Goal: Task Accomplishment & Management: Manage account settings

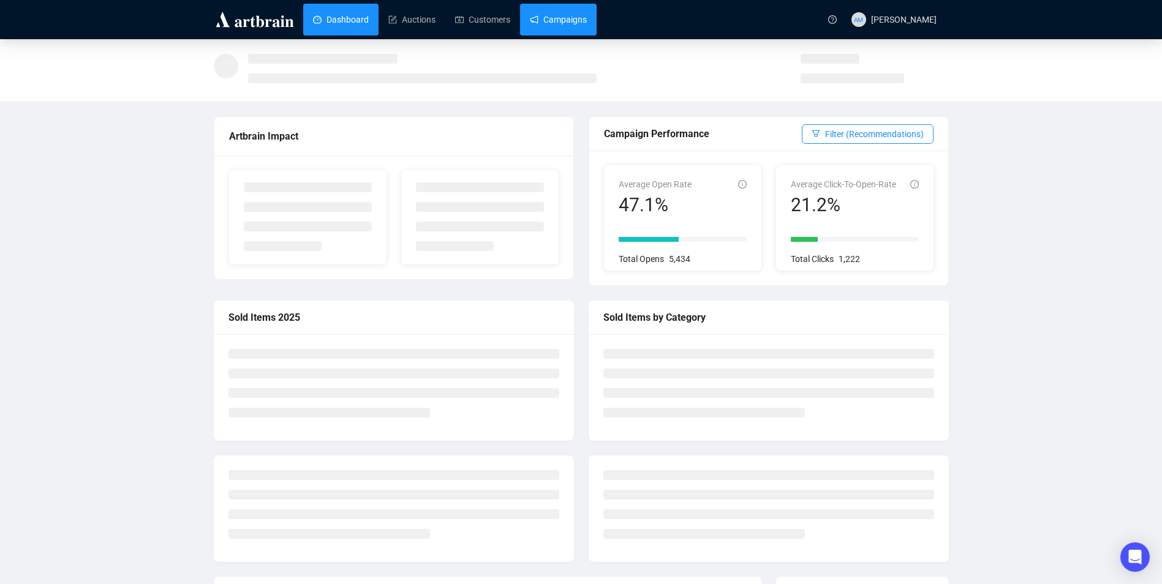
click at [558, 20] on link "Campaigns" at bounding box center [558, 20] width 57 height 32
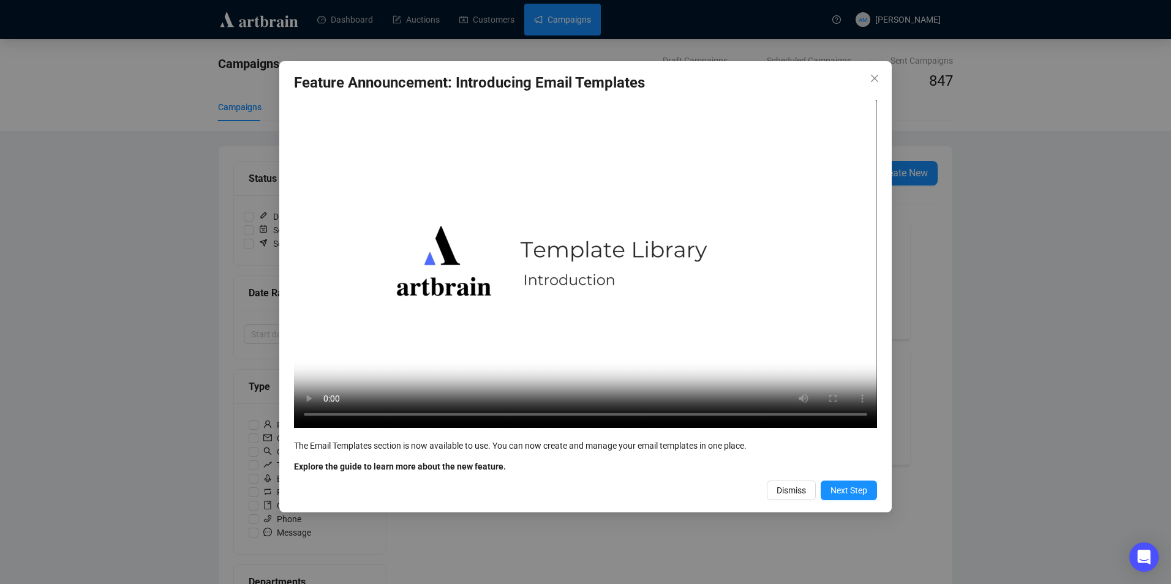
click at [505, 20] on div "Feature Announcement: Introducing Email Templates Your browser does not support…" at bounding box center [585, 292] width 1171 height 584
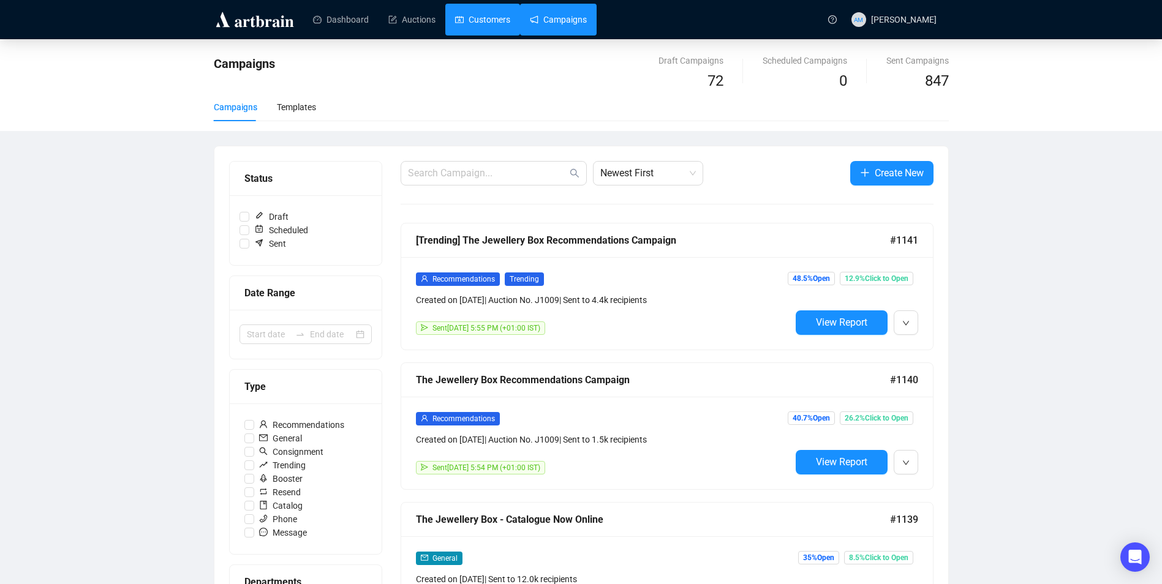
click at [481, 21] on link "Customers" at bounding box center [482, 20] width 55 height 32
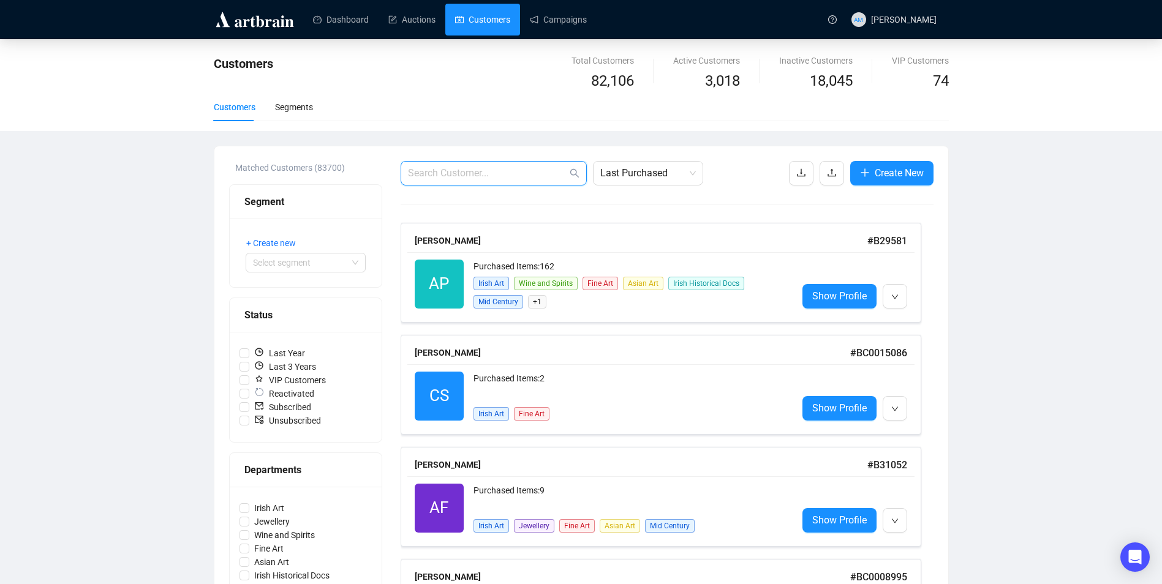
click at [557, 170] on input "text" at bounding box center [487, 173] width 159 height 15
paste input "[EMAIL_ADDRESS][DOMAIN_NAME]>"
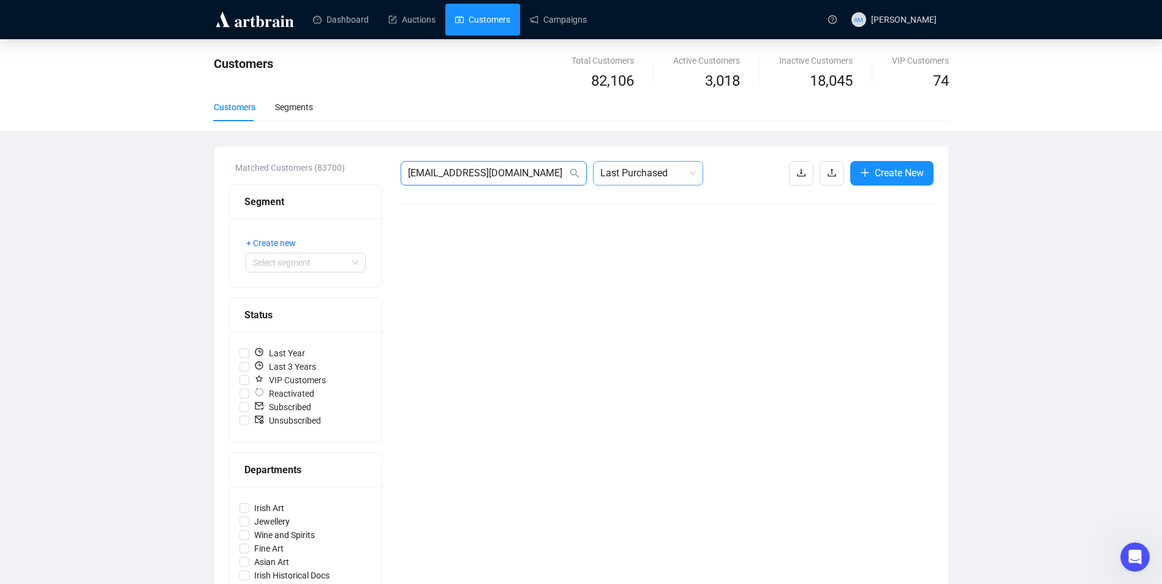
click at [693, 173] on span "Last Purchased" at bounding box center [648, 173] width 96 height 23
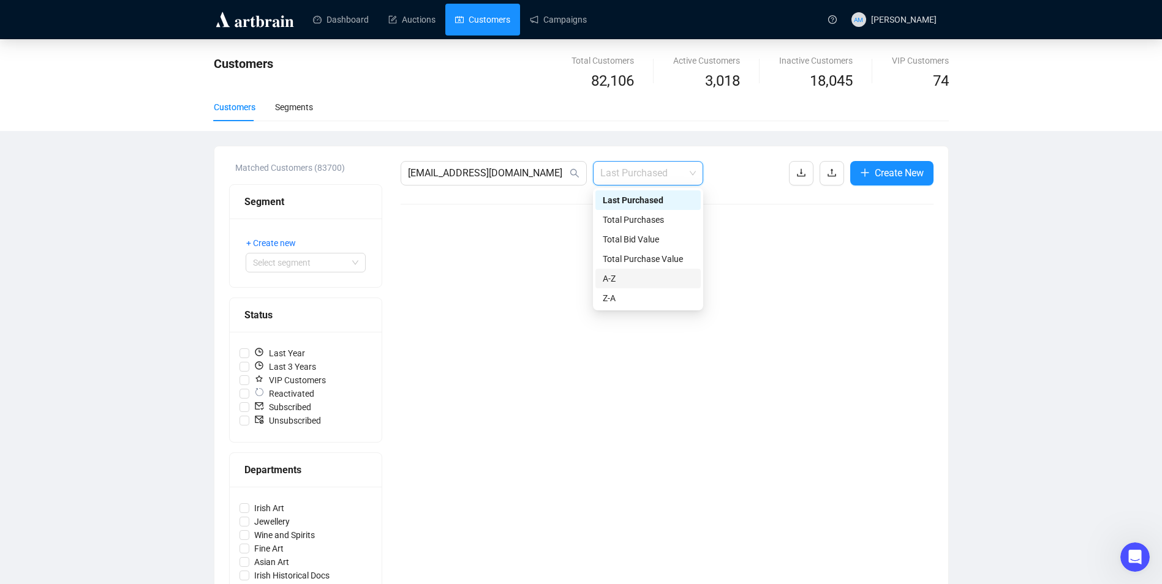
click at [665, 282] on div "A-Z" at bounding box center [648, 278] width 91 height 13
click at [691, 174] on span "A-Z" at bounding box center [648, 173] width 96 height 23
click at [655, 301] on div "Z-A" at bounding box center [648, 298] width 91 height 13
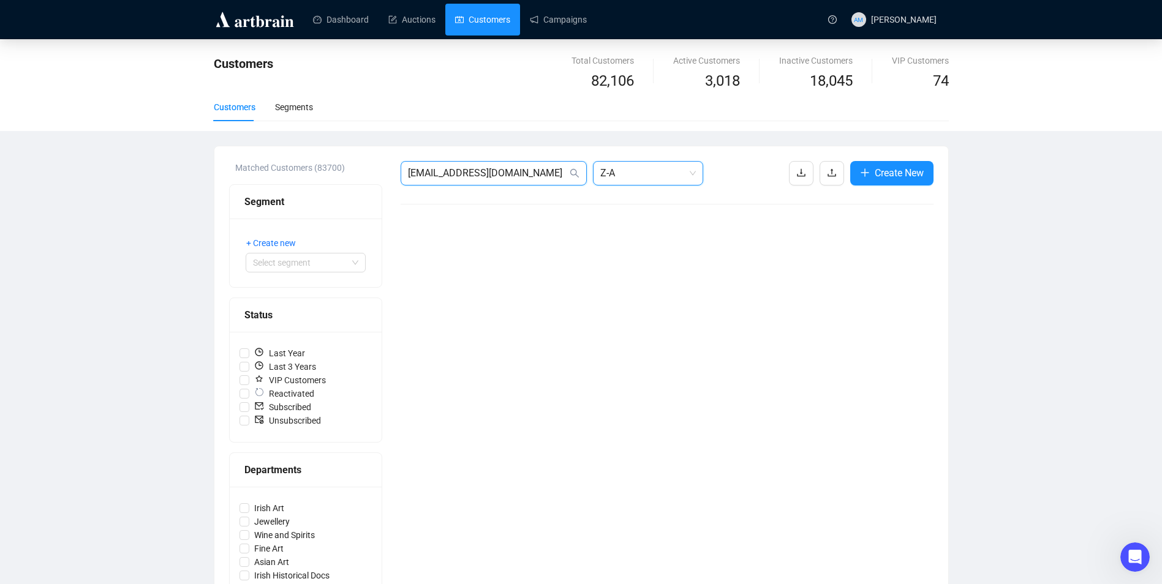
click at [567, 167] on input "[EMAIL_ADDRESS][DOMAIN_NAME]" at bounding box center [487, 173] width 159 height 15
click at [446, 171] on input "noreply@fedex" at bounding box center [487, 173] width 159 height 15
type input "fedex"
drag, startPoint x: 432, startPoint y: 175, endPoint x: 398, endPoint y: 175, distance: 34.3
click at [398, 175] on div "Matched Customers (83700) Segment + Create new Select segment Status Last Year …" at bounding box center [581, 480] width 704 height 638
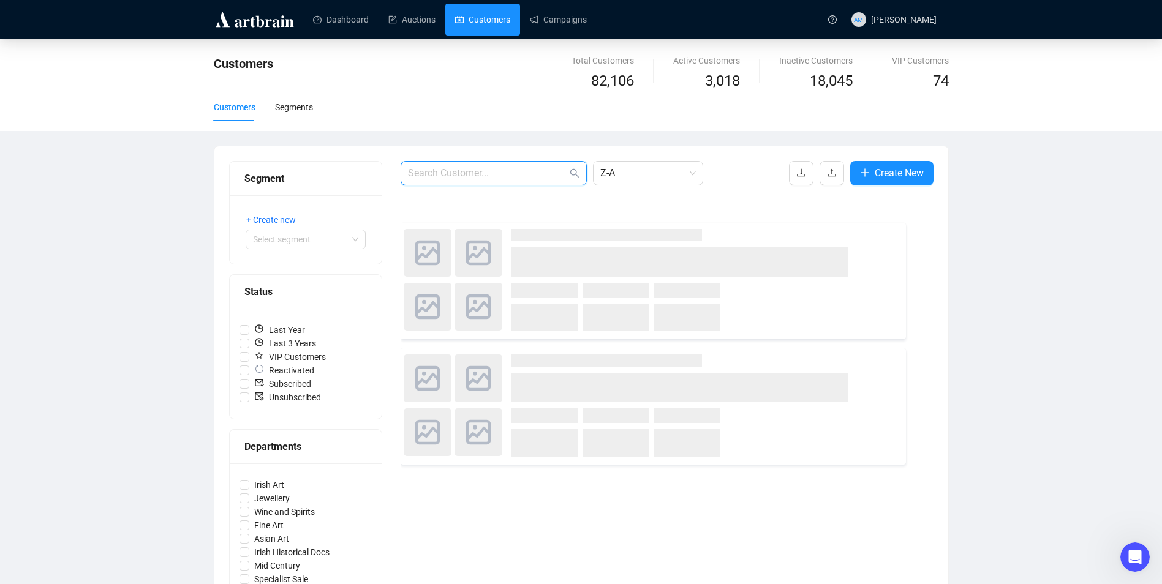
paste input "[EMAIL_ADDRESS][DOMAIN_NAME]"
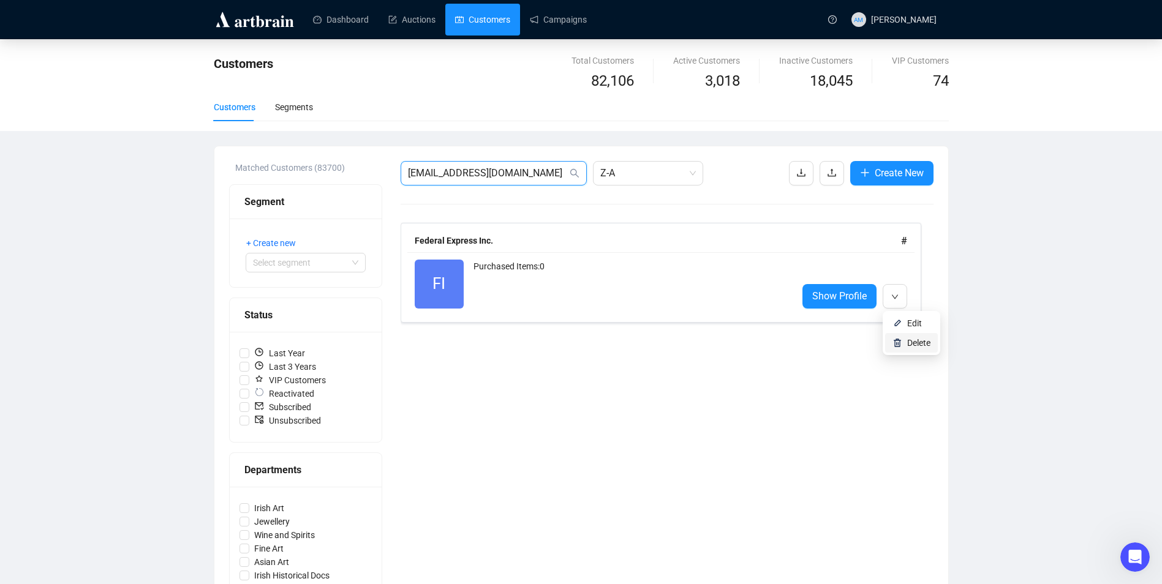
type input "[EMAIL_ADDRESS][DOMAIN_NAME]"
click at [925, 341] on span "Delete" at bounding box center [918, 343] width 23 height 10
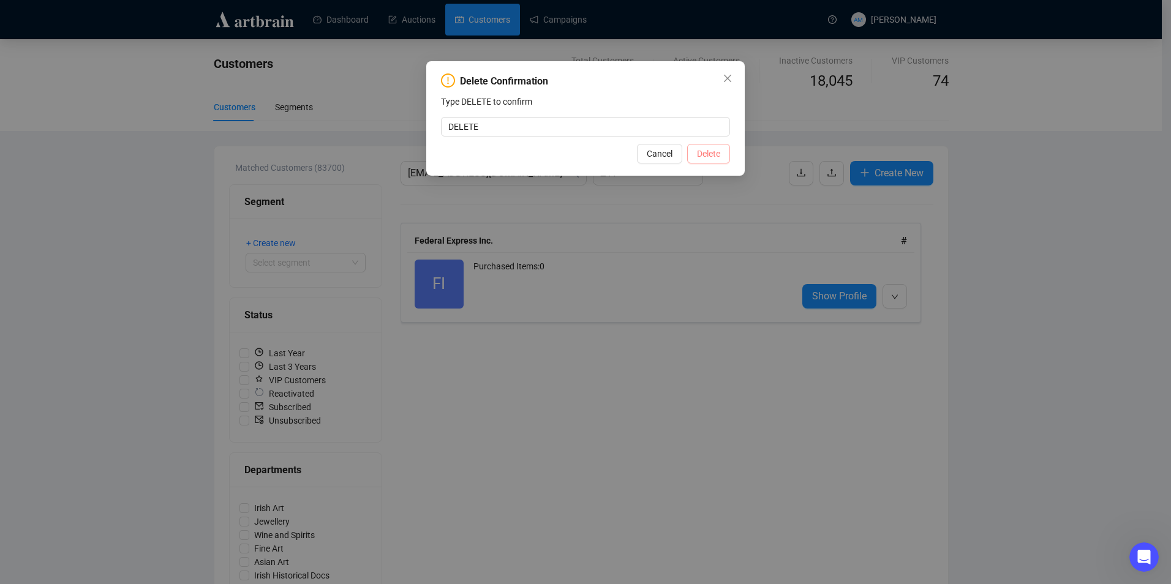
type input "DELETE"
click at [714, 147] on span "Delete" at bounding box center [708, 153] width 23 height 13
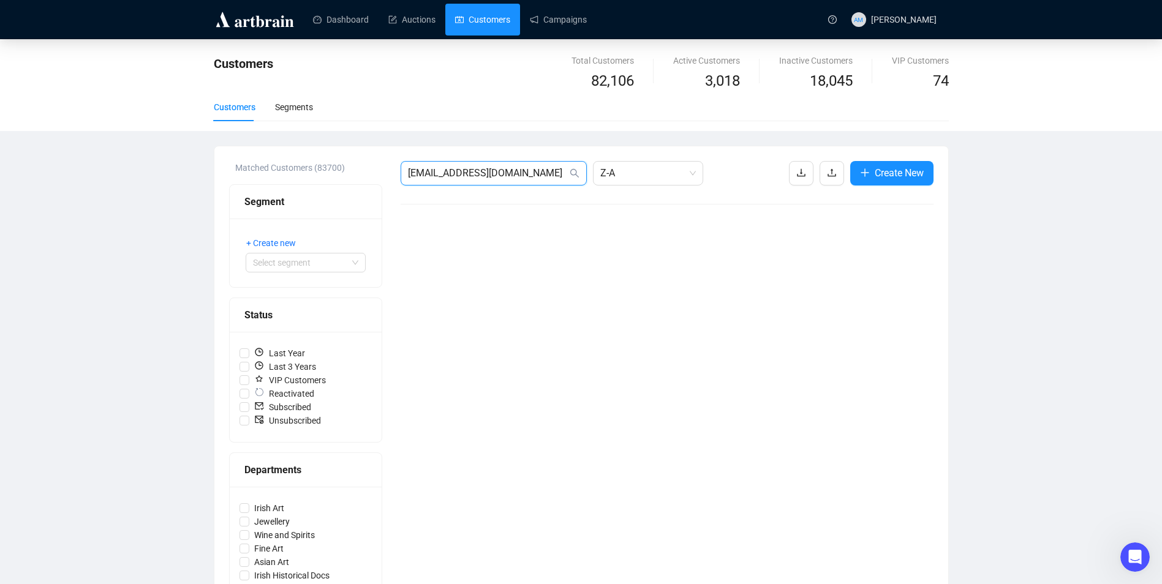
drag, startPoint x: 539, startPoint y: 176, endPoint x: 385, endPoint y: 177, distance: 153.7
click at [385, 177] on div "Matched Customers (83700) Segment + Create new Select segment Status Last Year …" at bounding box center [581, 480] width 704 height 638
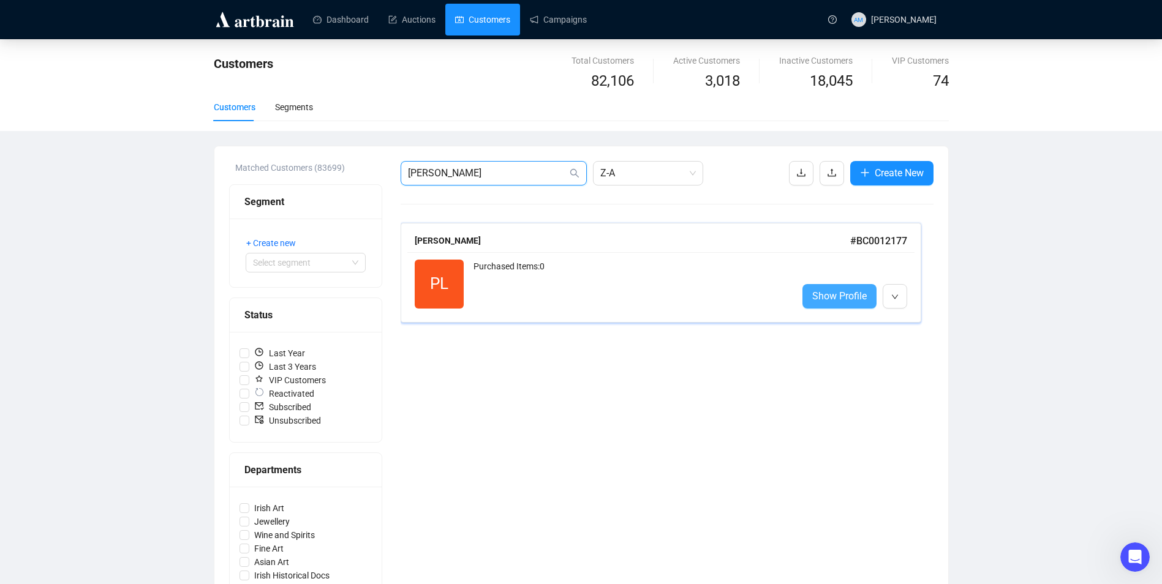
type input "[PERSON_NAME]"
click at [854, 296] on span "Show Profile" at bounding box center [839, 295] width 55 height 15
click at [886, 300] on button "button" at bounding box center [895, 296] width 24 height 24
click at [916, 348] on span "Delete" at bounding box center [918, 343] width 23 height 10
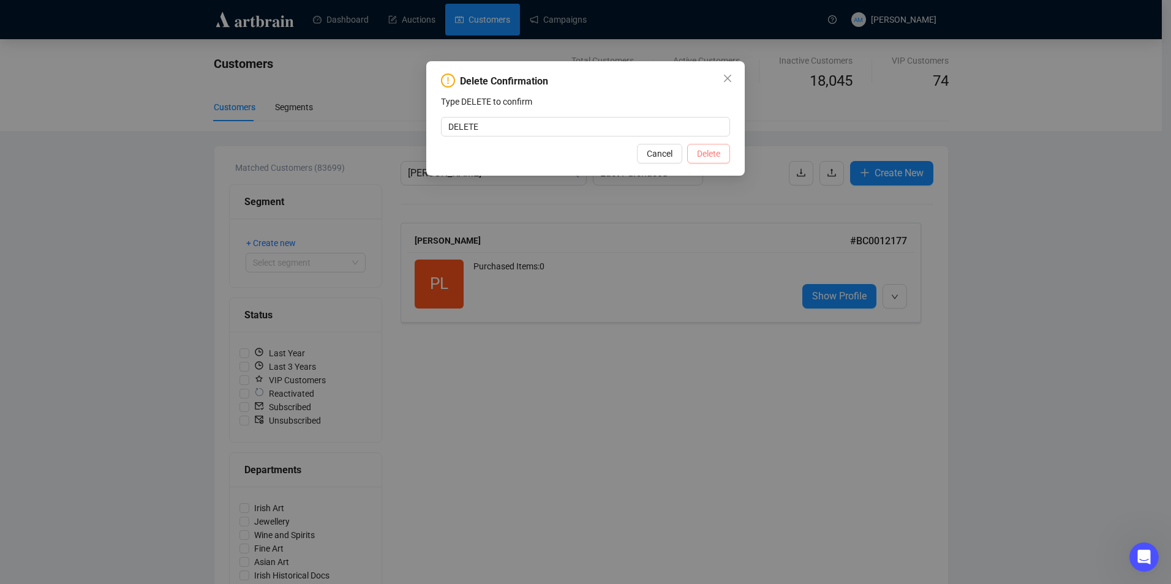
type input "DELETE"
click at [710, 156] on span "Delete" at bounding box center [708, 153] width 23 height 13
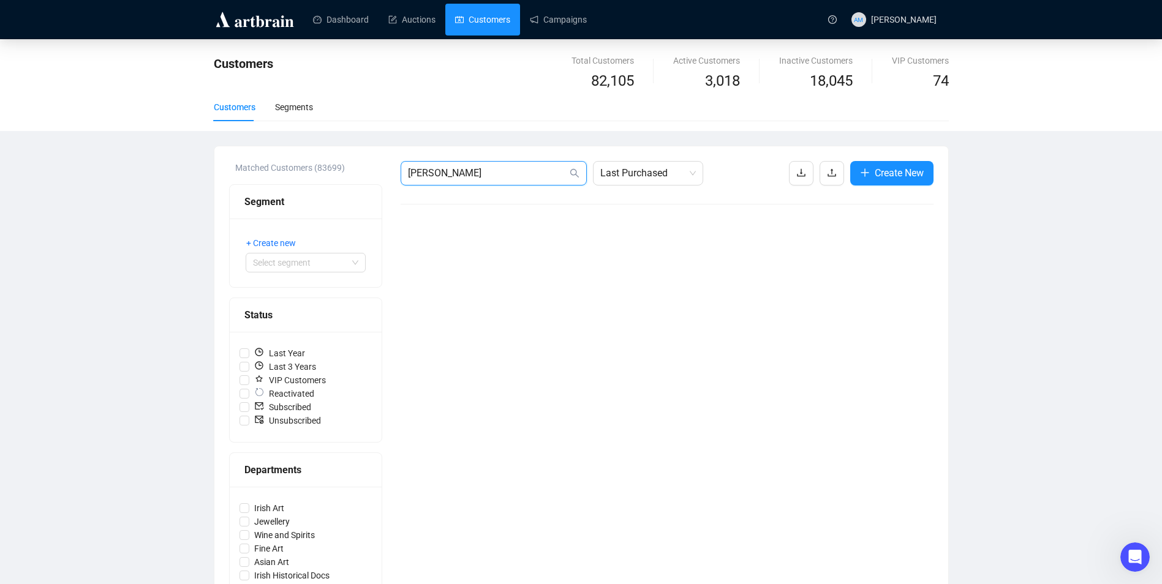
drag, startPoint x: 496, startPoint y: 176, endPoint x: 297, endPoint y: 205, distance: 201.1
click at [298, 204] on div "Matched Customers (83699) Segment + Create new Select segment Status Last Year …" at bounding box center [581, 480] width 704 height 638
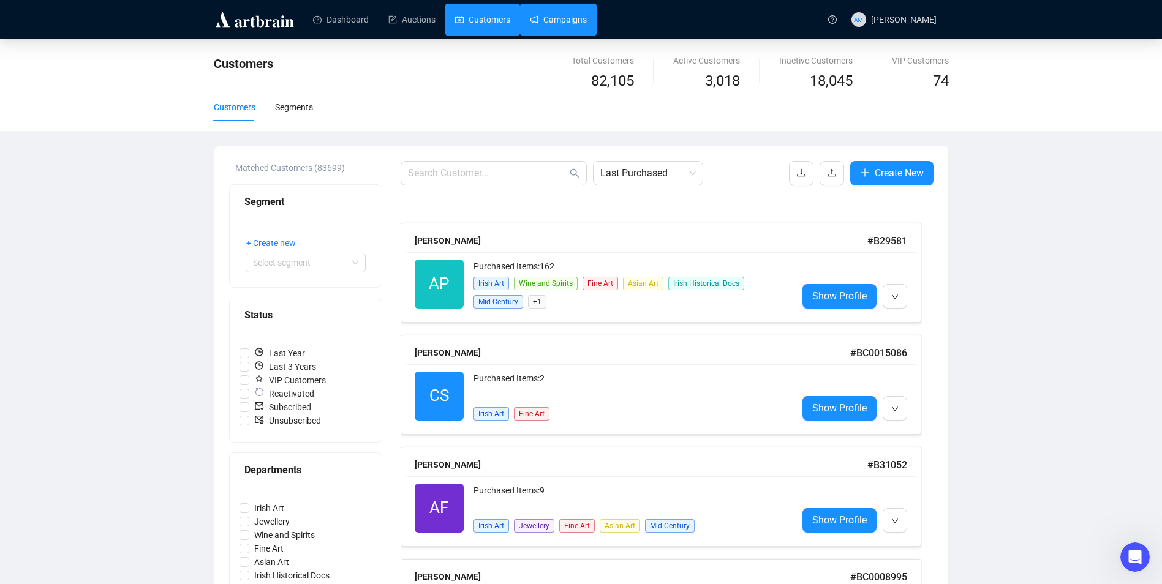
click at [535, 31] on link "Campaigns" at bounding box center [558, 20] width 57 height 32
